Goal: Check status

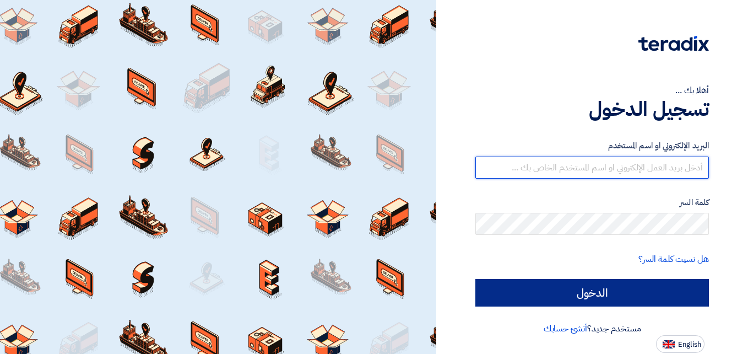
type input "[DOMAIN_NAME][EMAIL_ADDRESS][DOMAIN_NAME]"
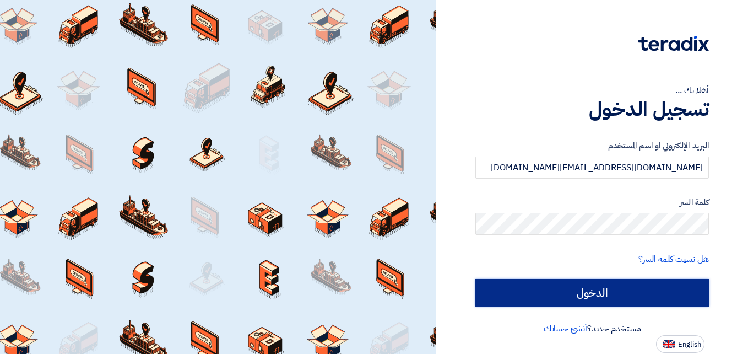
click at [578, 292] on input "الدخول" at bounding box center [591, 293] width 233 height 28
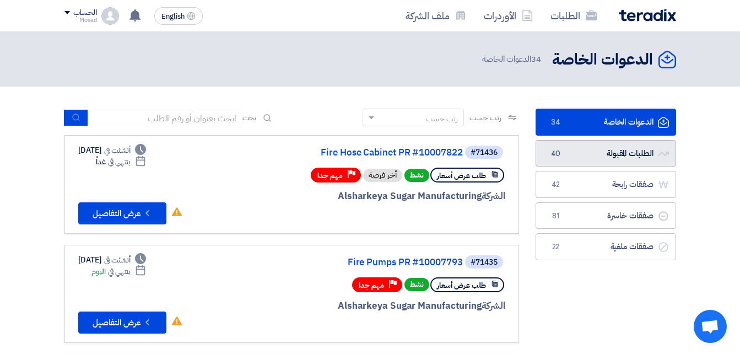
click at [602, 151] on link "الطلبات المقبولة الطلبات المقبولة 40" at bounding box center [605, 153] width 140 height 27
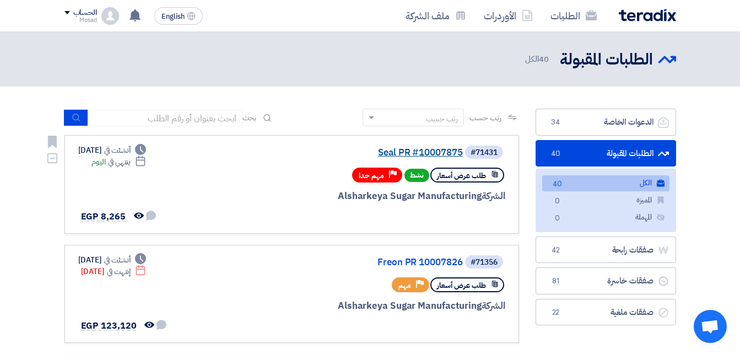
click at [437, 151] on link "Seal PR #10007875" at bounding box center [352, 153] width 220 height 10
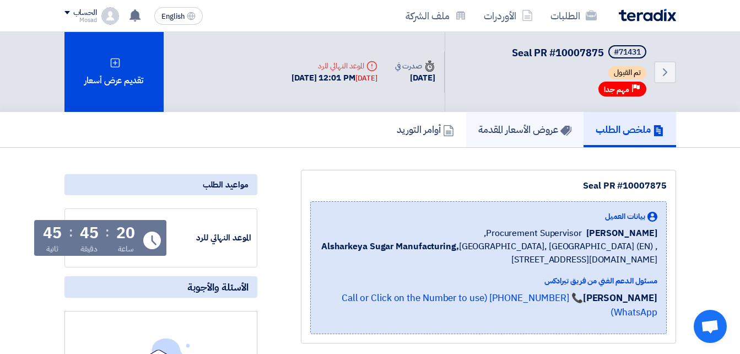
click at [519, 132] on h5 "عروض الأسعار المقدمة" at bounding box center [524, 129] width 93 height 13
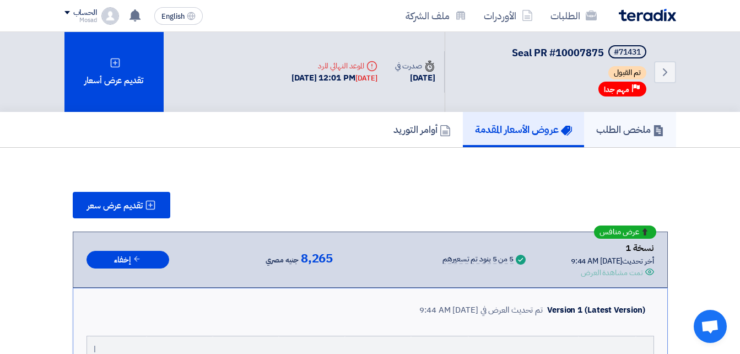
click at [618, 132] on h5 "ملخص الطلب" at bounding box center [630, 129] width 68 height 13
